Goal: Transaction & Acquisition: Purchase product/service

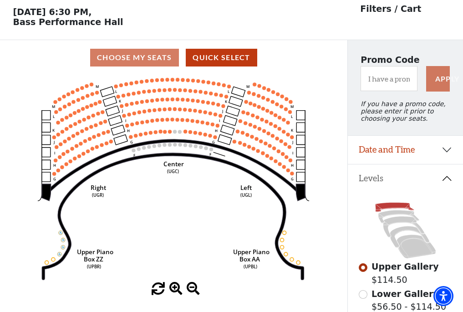
scroll to position [42, 0]
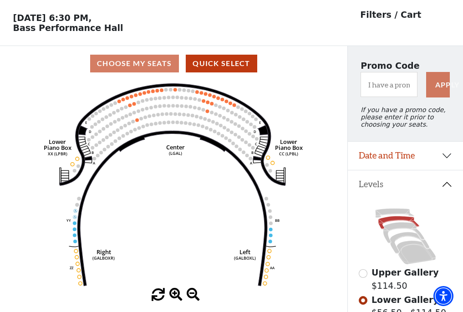
scroll to position [42, 0]
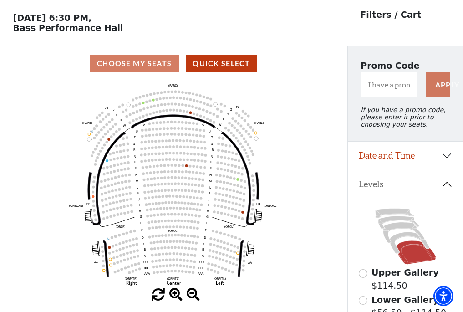
scroll to position [42, 0]
